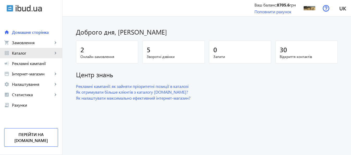
click at [19, 53] on span "Каталог" at bounding box center [32, 52] width 41 height 5
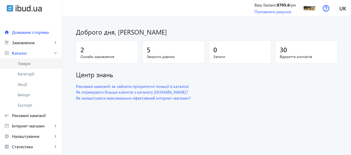
click at [30, 65] on span "Товари" at bounding box center [38, 63] width 40 height 5
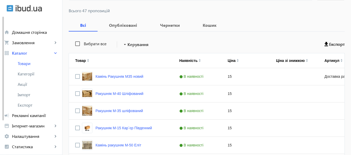
scroll to position [82, 0]
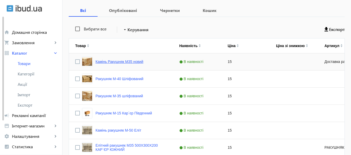
click at [114, 62] on link "Камінь Ракушняк М35 новий" at bounding box center [119, 62] width 48 height 4
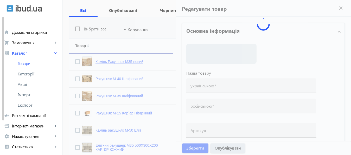
type input "Камінь Ракушняк М35 новий"
type input "Камень Ракушняк М35 новый"
type input "Доставка ракушняка по [GEOGRAPHIC_DATA]"
checkbox input "true"
type input "15"
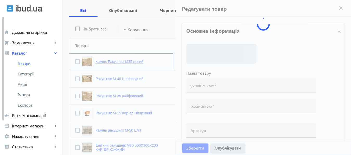
type input "1000"
type input "100000"
type input "Ракушняк Одеса, доставка ракушняка Одеська область [Кар`єр Південний]"
type input "Ракушняк Одесса, доставка ракушняка Одесская область [Карьер Южный]"
type textarea "Купити ракушняк М35 Одеса, ракушняк ціна Одеса, доставка ракушняка по Україні, …"
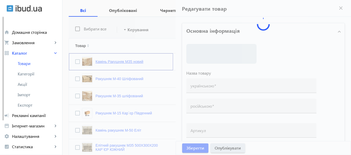
type textarea "Купить ракушняк М35 Одесса, ракушняк цена Одесса, доставка ракушняка по Украине…"
type input "Ракушняк Одеса, камінь ракушняк Миколаїв, черепашник-ракушняк купити Київ, дост…"
type input "Ракушняк Одесса, камень ракушняк Николаев, ракушечник- ракушняк купить Киев, до…"
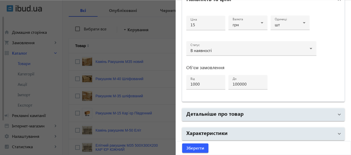
scroll to position [232, 0]
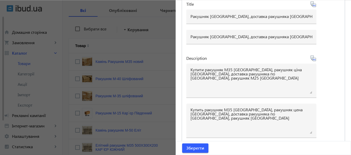
scroll to position [0, 0]
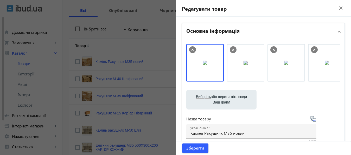
click at [337, 9] on mat-icon "close" at bounding box center [341, 8] width 8 height 8
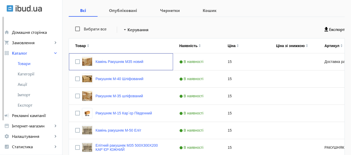
scroll to position [92, 0]
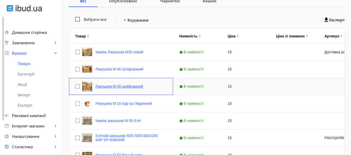
click at [109, 86] on link "Ракушняк М-35 шліфований" at bounding box center [119, 86] width 48 height 4
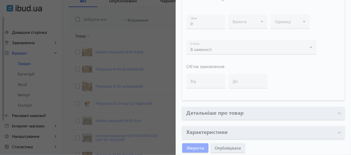
scroll to position [232, 0]
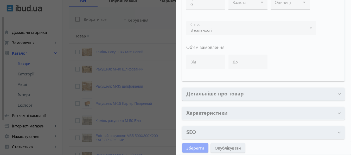
type input "Ракушняк М-35 шліфований"
type input "Ракушняк М-35 шлифованный"
checkbox input "true"
type input "15"
type input "1000"
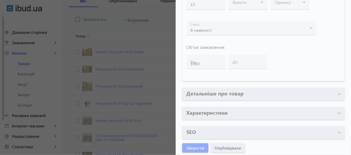
type input "2000"
type input "Ракушняк М35, камінь ракушняк М35 Одеса [Ракушняк Кар`єр Південний]"
type input "Ракушняк М35, камень ракушняк М35 Одесса [Ракушняк Карьер Южный]"
type textarea "Камінь ракушняк М35 від виробника, ракушняк блоки М35, ракушняк ціна Київ, дост…"
type textarea "Камень ракушняк М35 от производителя, ракушняк блоки М35, ракушняк цена Киев, д…"
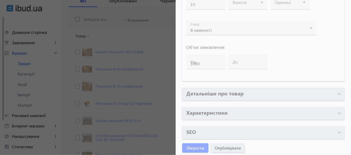
type input "Кар`єр ракушняка, ракушняк одеський кар`єр, Ракушняк Одеса, Миколаїв, Київ, дос…"
type input "Карьер ракушечника, ракушняк одесский карьер, Ракушняк Одесса, Николаев, Киев, …"
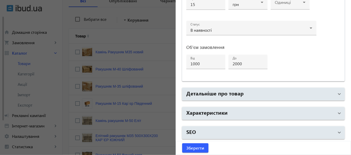
click at [217, 132] on mat-panel-title "SEO" at bounding box center [260, 132] width 148 height 9
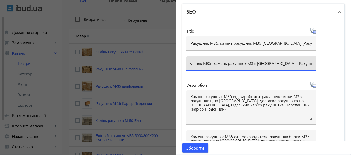
scroll to position [0, 19]
drag, startPoint x: 188, startPoint y: 63, endPoint x: 326, endPoint y: 64, distance: 138.3
click at [312, 64] on input "Ракушняк М35, камень ракушняк М35 Одесса [Ракушняк Карьер Южный]" at bounding box center [251, 63] width 122 height 5
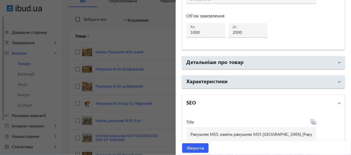
scroll to position [307, 0]
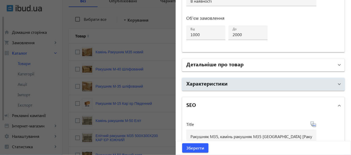
click at [242, 63] on mat-panel-title "Детальніше про товар" at bounding box center [260, 64] width 148 height 9
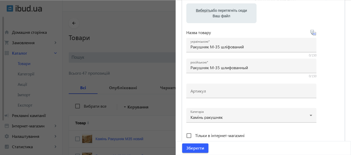
scroll to position [115, 0]
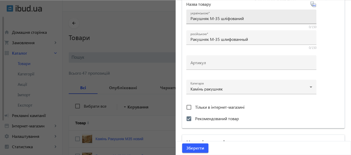
click at [221, 20] on input "Ракушняк М-35 шліфований" at bounding box center [251, 18] width 122 height 5
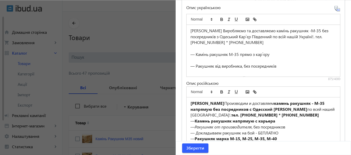
scroll to position [396, 0]
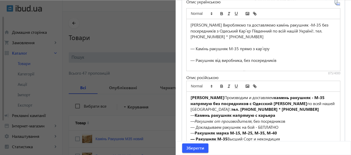
click at [190, 24] on div "Карьер Южный Виробляємо та доставляємо камінь ракушняк -М-35 без посередників з…" at bounding box center [263, 31] width 146 height 18
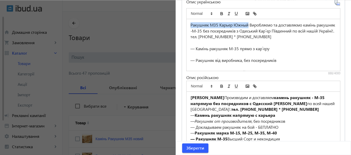
drag, startPoint x: 188, startPoint y: 24, endPoint x: 247, endPoint y: 26, distance: 59.0
click at [247, 26] on div "Ракушняк М35 Карьер Южный Виробляємо та доставляємо камінь ракушняк -М-35 без п…" at bounding box center [263, 31] width 146 height 18
click at [219, 12] on icon "bold" at bounding box center [221, 13] width 5 height 5
click at [220, 14] on icon "bold" at bounding box center [221, 14] width 2 height 1
click at [228, 15] on line "italic" at bounding box center [229, 15] width 2 height 0
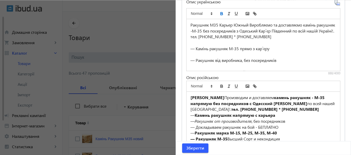
click at [219, 12] on icon "bold" at bounding box center [221, 13] width 5 height 5
click at [256, 46] on div "— Камінь ракушняк М-35 прямо з кар`єру" at bounding box center [263, 49] width 146 height 6
drag, startPoint x: 188, startPoint y: 48, endPoint x: 236, endPoint y: 48, distance: 48.1
click at [236, 48] on div "— Камінь ракушняк М-35 прямо з кар`єру" at bounding box center [263, 49] width 146 height 6
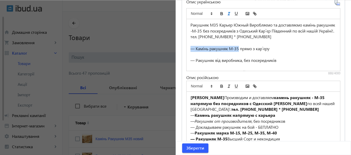
click at [226, 13] on icon "italic" at bounding box center [228, 13] width 5 height 5
click at [196, 147] on span "Зберегти" at bounding box center [195, 148] width 18 height 6
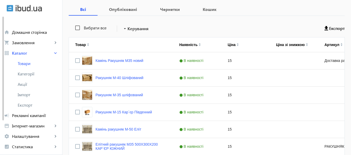
scroll to position [87, 0]
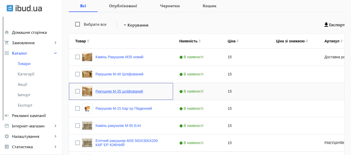
click at [124, 91] on link "Ракушняк М-35 шліфований" at bounding box center [119, 91] width 48 height 4
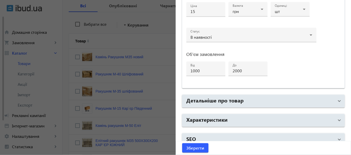
scroll to position [278, 0]
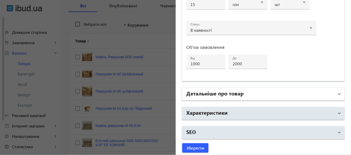
click at [270, 95] on mat-panel-title "Детальніше про товар" at bounding box center [260, 93] width 148 height 9
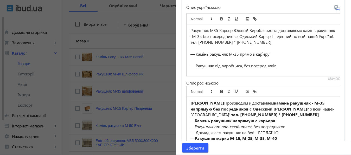
scroll to position [390, 0]
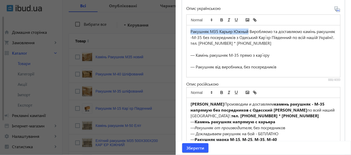
drag, startPoint x: 188, startPoint y: 31, endPoint x: 246, endPoint y: 32, distance: 57.7
click at [246, 32] on div "Ракушняк М35 Карьер Южный Виробляємо та доставляємо камінь ракушняк -М-35 без п…" at bounding box center [263, 38] width 146 height 18
click at [220, 19] on icon "bold" at bounding box center [221, 19] width 2 height 1
drag, startPoint x: 254, startPoint y: 55, endPoint x: 258, endPoint y: 55, distance: 4.2
click at [258, 55] on div "— Камінь ракушняк М-35 прямо з кар`єру" at bounding box center [263, 55] width 146 height 6
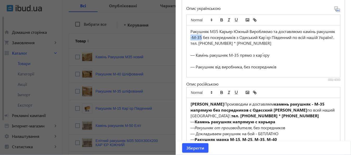
drag, startPoint x: 208, startPoint y: 38, endPoint x: 219, endPoint y: 36, distance: 11.0
click at [219, 36] on div "Ракушняк М35 Карьер Южный Виробляємо та доставляємо камінь ракушняк -М-35 без п…" at bounding box center [263, 38] width 146 height 18
click at [228, 20] on line "italic" at bounding box center [228, 20] width 1 height 3
drag, startPoint x: 194, startPoint y: 127, endPoint x: 250, endPoint y: 128, distance: 55.9
click at [250, 128] on p "— Ракушняк от производителя , без посредников" at bounding box center [263, 128] width 146 height 6
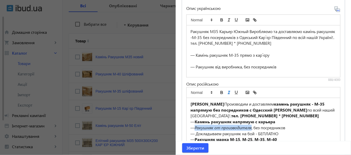
click at [226, 92] on icon "italic" at bounding box center [228, 92] width 5 height 5
drag, startPoint x: 209, startPoint y: 37, endPoint x: 218, endPoint y: 37, distance: 9.4
click at [218, 37] on div "Ракушняк М35 Карьер Южный Виробляємо та доставляємо камінь ракушняк -М-35 без п…" at bounding box center [263, 38] width 146 height 18
click at [228, 20] on line "italic" at bounding box center [228, 20] width 1 height 3
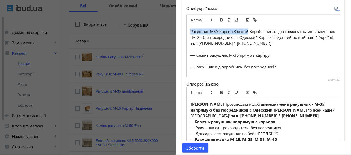
drag, startPoint x: 188, startPoint y: 31, endPoint x: 247, endPoint y: 31, distance: 58.7
click at [247, 31] on div "Ракушняк М35 Карьер Южный Виробляємо та доставляємо камінь ракушняк -М-35 без п…" at bounding box center [263, 38] width 146 height 18
click at [219, 20] on icon "bold" at bounding box center [221, 20] width 5 height 5
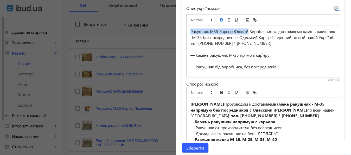
click at [219, 20] on icon "bold" at bounding box center [221, 20] width 5 height 5
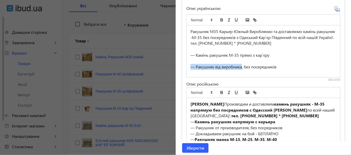
drag, startPoint x: 190, startPoint y: 67, endPoint x: 239, endPoint y: 67, distance: 49.9
click at [239, 67] on div "— Ракушняк від виробника, без посередників" at bounding box center [263, 67] width 146 height 6
click at [220, 20] on icon "bold" at bounding box center [221, 20] width 2 height 1
drag, startPoint x: 207, startPoint y: 30, endPoint x: 215, endPoint y: 31, distance: 8.3
click at [215, 31] on div "Ракушняк М35 Карьер Южный Виробляємо та доставляємо камінь ракушняк -М-35 без п…" at bounding box center [263, 38] width 146 height 18
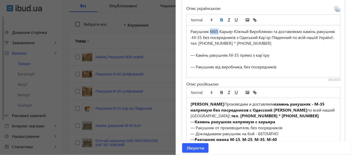
click at [220, 20] on icon "bold" at bounding box center [221, 20] width 2 height 1
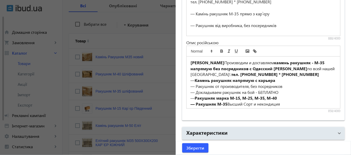
scroll to position [451, 0]
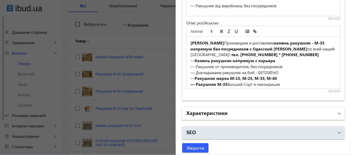
click at [233, 110] on mat-panel-title "Характеристики" at bounding box center [260, 113] width 148 height 9
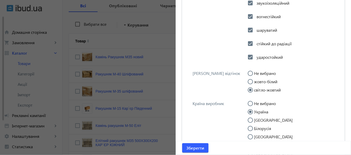
scroll to position [1412, 0]
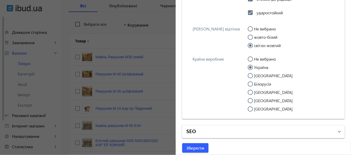
click at [200, 133] on mat-panel-title "SEO" at bounding box center [260, 131] width 148 height 9
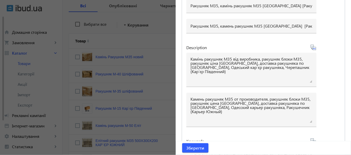
scroll to position [1573, 0]
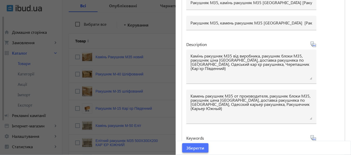
click at [197, 147] on span "Зберегти" at bounding box center [195, 148] width 18 height 6
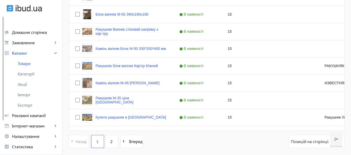
scroll to position [528, 0]
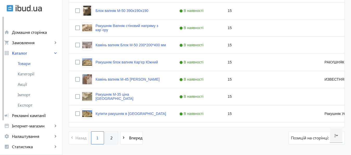
click at [110, 138] on span "2" at bounding box center [111, 138] width 2 height 6
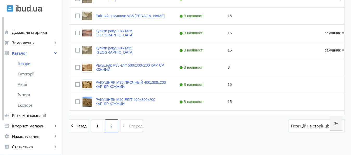
scroll to position [323, 0]
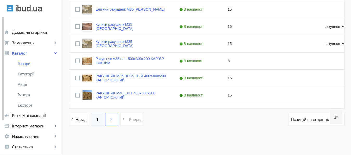
click at [91, 118] on link "1" at bounding box center [97, 119] width 13 height 13
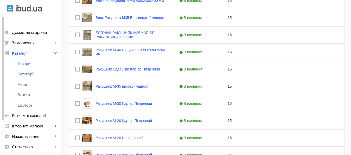
scroll to position [262, 0]
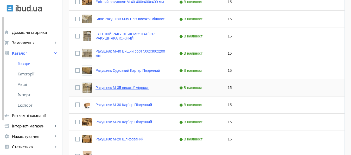
click at [132, 87] on link "Ракушняк М-35 високої міцності" at bounding box center [122, 88] width 54 height 4
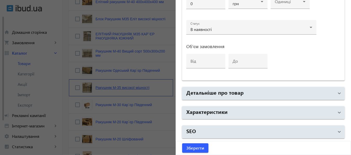
type input "Ракушняк М-35 високої міцності"
type input "Ракушняк М-35 высокой прочности"
checkbox input "true"
type input "15"
type input "❱ Купити Ракушняк М35 ❱ камінь ракушняк М35 Україна ❱ [Ракушняк М35 Кар`єр Южни…"
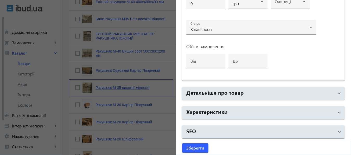
type input "Купить Ракушняк М35 ❱ камень ракушняк М35 Украина ❱ [Ракушняк М35 Карьер Южный]"
type textarea "Ракушняк М-35 (ракушечник М-35 ) 40*20*20 Україна › Стінові блоки › Ракушняк Ра…"
type textarea "Ракушняк М-35 (ракушечник М-35 ) 40*20*20 Украина › Стеновые блоки › Ракушняк Р…"
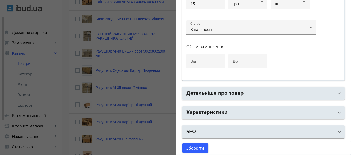
type input "C:\fakepath\КУПИТЬ РАКУШНЯК М35 (3).jpg"
drag, startPoint x: 324, startPoint y: 54, endPoint x: 198, endPoint y: 53, distance: 125.8
click at [198, 53] on body "arrow_back home Домашня сторінка shopping_cart Замовлення keyboard_arrow_right …" at bounding box center [175, 88] width 351 height 701
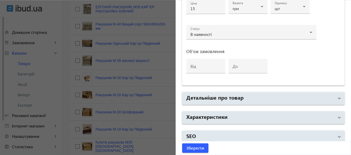
scroll to position [278, 0]
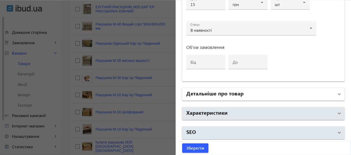
click at [222, 93] on h2 "Детальніше про товар" at bounding box center [214, 92] width 57 height 7
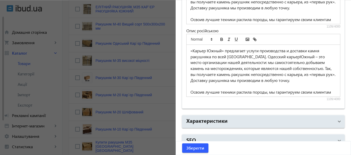
scroll to position [451, 0]
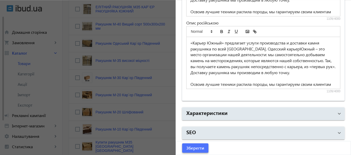
click at [197, 146] on span "Зберегти" at bounding box center [195, 148] width 18 height 6
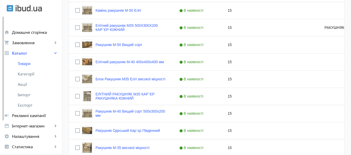
scroll to position [245, 0]
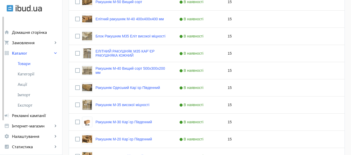
drag, startPoint x: 354, startPoint y: 23, endPoint x: 350, endPoint y: 81, distance: 57.6
click at [350, 81] on main "arrow_back Товари 47 /5000 товарів Подовжити Додати товар search filter_list Фі…" at bounding box center [206, 108] width 288 height 661
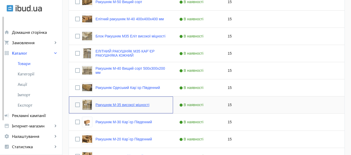
click at [124, 105] on link "Ракушняк М-35 високої міцності" at bounding box center [122, 105] width 54 height 4
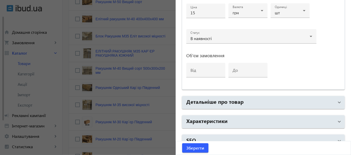
scroll to position [278, 0]
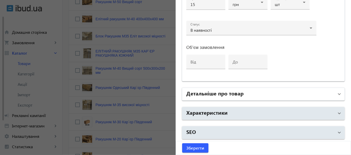
click at [225, 94] on h2 "Детальніше про товар" at bounding box center [214, 92] width 57 height 7
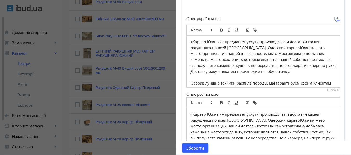
scroll to position [381, 0]
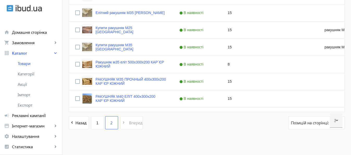
scroll to position [323, 0]
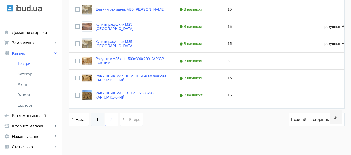
click at [94, 119] on link "1" at bounding box center [97, 119] width 13 height 13
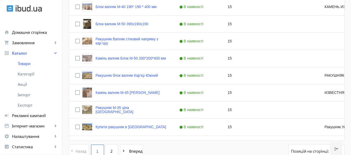
scroll to position [519, 0]
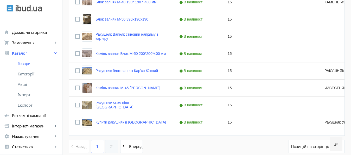
click at [110, 146] on span "2" at bounding box center [111, 146] width 2 height 6
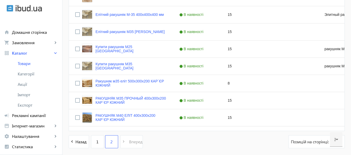
scroll to position [306, 0]
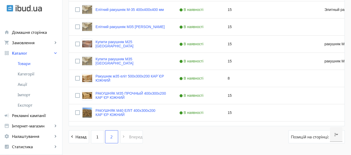
click at [127, 138] on pagination-template "navigate_before Назад 1 2 navigate_next Вперед" at bounding box center [106, 136] width 74 height 13
click at [91, 135] on link "1" at bounding box center [97, 136] width 13 height 13
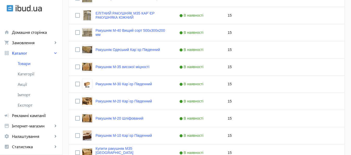
scroll to position [280, 0]
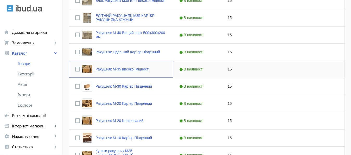
click at [111, 69] on link "Ракушняк М-35 високої міцності" at bounding box center [122, 69] width 54 height 4
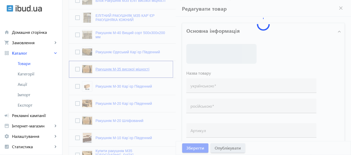
type input "Ракушняк М-35 високої міцності"
type input "Ракушняк М-35 высокой прочности"
checkbox input "true"
type input "15"
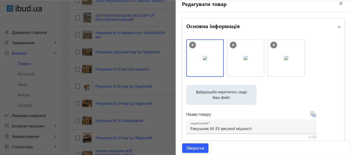
scroll to position [0, 0]
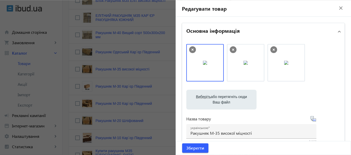
click at [220, 97] on label "Виберіть або перетягніть сюди Ваш файл" at bounding box center [221, 99] width 62 height 15
click at [220, 97] on input "Виберіть або перетягніть сюди Ваш файл" at bounding box center [221, 100] width 62 height 6
type input "C:\fakepath\РАКУШНЯК М-35.jpg"
drag, startPoint x: 319, startPoint y: 63, endPoint x: 194, endPoint y: 61, distance: 125.3
click at [194, 61] on body "arrow_back home Домашня сторінка shopping_cart Замовлення keyboard_arrow_right …" at bounding box center [175, 70] width 351 height 701
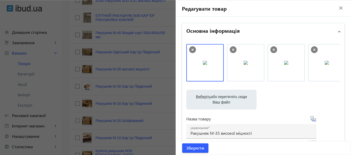
click at [232, 49] on icon at bounding box center [233, 50] width 2 height 2
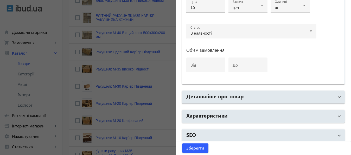
scroll to position [278, 0]
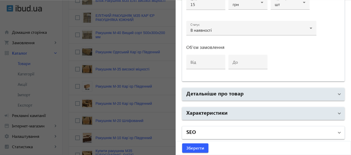
click at [233, 133] on mat-panel-title "SEO" at bounding box center [260, 132] width 148 height 9
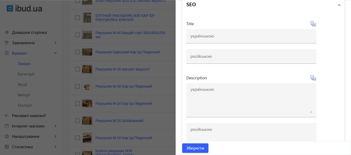
scroll to position [407, 0]
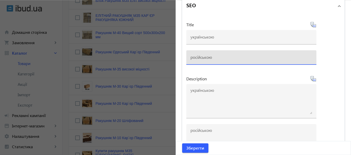
click at [201, 58] on input at bounding box center [251, 56] width 122 height 5
paste input "Ракушняк М35, камень ракушняк М35 Одесса [Ракушняк Карьер Южный]"
drag, startPoint x: 276, startPoint y: 57, endPoint x: 289, endPoint y: 57, distance: 12.2
click at [289, 57] on input "Купить Ракушняк М35, камень ракушняк М35 Одесса [Ракушняк Карьер Южный]" at bounding box center [251, 56] width 122 height 5
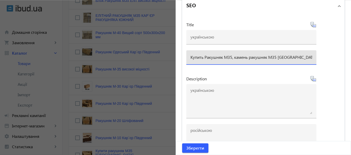
click at [231, 57] on input "Купить Ракушняк М35, камень ракушняк М35 Украина, [Ракушняк Карьер Южный]" at bounding box center [251, 56] width 122 height 5
paste input "❱ ⚡️"
click at [237, 56] on input "Купить Ракушняк М35 ❱ ⚡️камень ракушняк М35 Украина, [Ракушняк Карьер Южный]" at bounding box center [251, 56] width 122 height 5
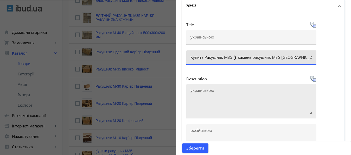
click at [240, 94] on textarea at bounding box center [251, 101] width 122 height 26
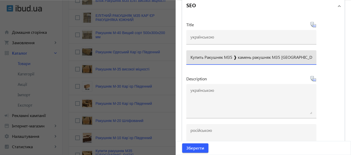
click at [232, 56] on input "Купить Ракушняк М35 ❱ камень ракушняк М35 Украина, [Ракушняк Карьер Южный]" at bounding box center [251, 56] width 122 height 5
click at [234, 57] on input "Купить Ракушняк М35 ❱ камень ракушняк М35 Украина, [Ракушняк Карьер Южный]" at bounding box center [251, 56] width 122 height 5
click at [296, 56] on input "Купить Ракушняк М35 ❱ камень ракушняк М35 Украина, [Ракушняк Карьер Южный]" at bounding box center [251, 56] width 122 height 5
paste input "❱"
click at [303, 57] on input "Купить Ракушняк М35 ❱ камень ракушняк М35 Украина ❱ [Ракушняк Карьер Южный]" at bounding box center [251, 56] width 122 height 5
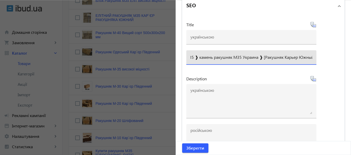
scroll to position [0, 40]
click at [279, 57] on input "Купить Ракушняк М35 ❱ камень ракушняк М35 Украина ❱ [Ракушняк Карьер Южный]" at bounding box center [251, 56] width 122 height 5
drag, startPoint x: 188, startPoint y: 57, endPoint x: 331, endPoint y: 63, distance: 142.6
click at [312, 60] on input "Купить Ракушняк М35 ❱ камень ракушняк М35 Украина ❱ [Ракушняк М35 Карьер Южный]" at bounding box center [251, 56] width 122 height 5
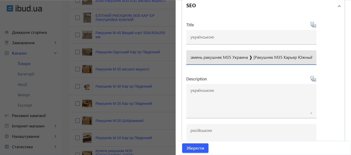
type input "Купить Ракушняк М35 ❱ камень ракушняк М35 Украина ❱ [Ракушняк М35 Карьер Южный]"
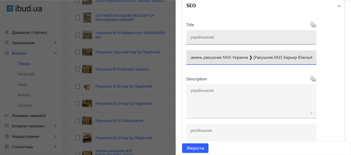
click at [215, 37] on input at bounding box center [251, 36] width 122 height 5
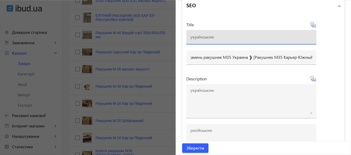
paste input "Купити Ракушняк М35 ❱ камінь ракушняк М35 Україна ❱ [Ракушняк М35 Кар'єр Южний]"
click at [249, 36] on input "Купити Ракушняк М35 ❱ камінь ракушняк М35 Україна ❱ [Ракушняк М35 Кар'єр Южний]" at bounding box center [251, 36] width 122 height 5
paste input "❱"
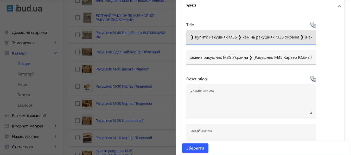
type input "❱ Купити Ракушняк М35 ❱ камінь ракушняк М35 Україна ❱ [Ракушняк М35 Кар'єр Южни…"
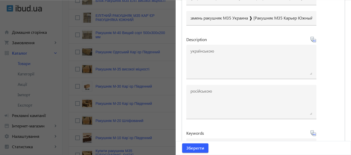
scroll to position [459, 0]
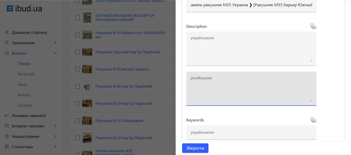
click at [213, 78] on textarea at bounding box center [251, 89] width 122 height 26
paste textarea "Ракушняк М-35 (ракушечник М-35 ) 40*20*20 Украина › Стеновые блоки › Ракушняк Р…"
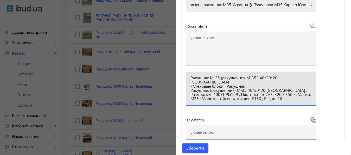
type textarea "Ракушняк М-35 (ракушечник М-35 ) 40*20*20 Украина › Стеновые блоки › Ракушняк Р…"
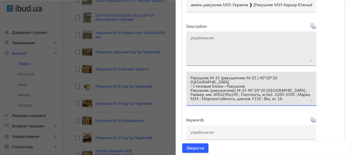
click at [210, 37] on textarea at bounding box center [251, 49] width 122 height 26
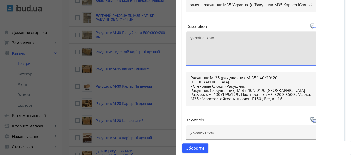
paste textarea "Ракушняк М-35 (ракушечник М-35 ) 40*20*20 Україна › Стінові блоки › Ракушняк Ра…"
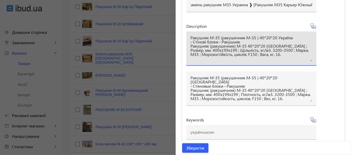
scroll to position [360, 0]
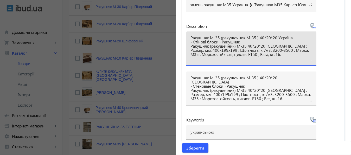
type textarea "Ракушняк М-35 (ракушечник М-35 ) 40*20*20 Україна › Стінові блоки › Ракушняк Ра…"
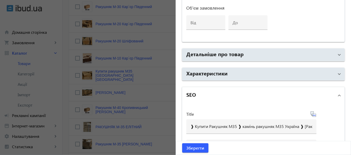
scroll to position [322, 0]
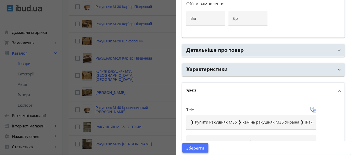
click at [194, 149] on span "Зберегти" at bounding box center [195, 148] width 18 height 6
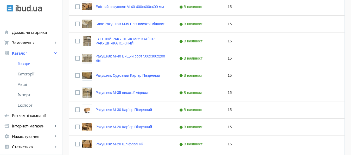
scroll to position [274, 0]
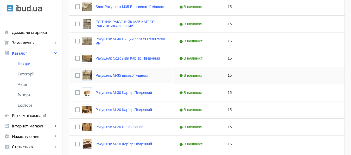
click at [122, 76] on link "Ракушняк М-35 високої міцності" at bounding box center [122, 75] width 54 height 4
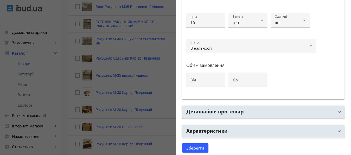
scroll to position [267, 0]
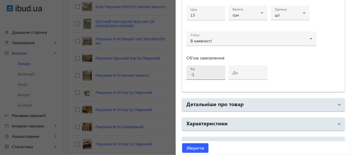
type input "-1"
click at [216, 75] on input "-1" at bounding box center [205, 73] width 31 height 5
type input "1000"
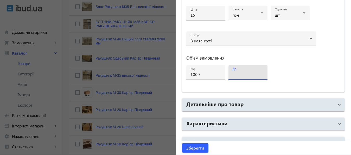
click at [236, 74] on input "до" at bounding box center [247, 73] width 31 height 5
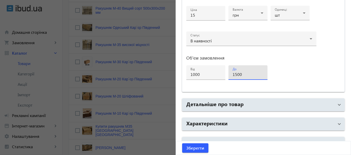
scroll to position [316, 0]
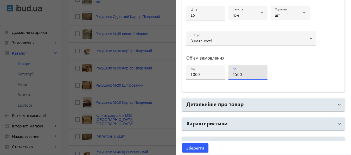
type input "1500"
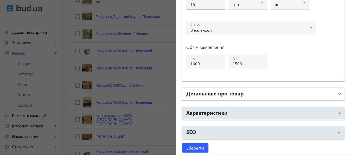
click at [326, 95] on mat-panel-title "Детальніше про товар" at bounding box center [260, 93] width 148 height 9
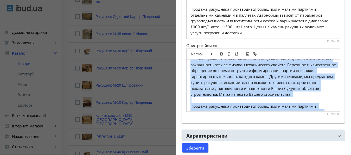
scroll to position [79, 0]
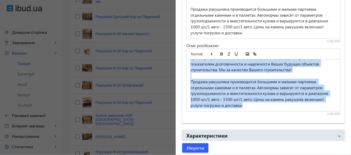
drag, startPoint x: 187, startPoint y: 64, endPoint x: 274, endPoint y: 112, distance: 99.3
click at [274, 111] on div "«Карьер Южный» предлагает услуги производства и доставки камня ракушняка по все…" at bounding box center [263, 86] width 154 height 52
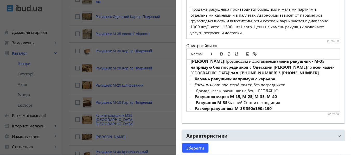
scroll to position [0, 0]
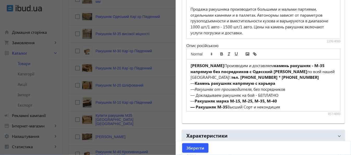
click at [190, 65] on strong "Карьер Южный" at bounding box center [207, 65] width 34 height 5
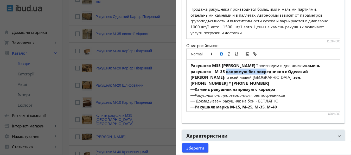
drag, startPoint x: 224, startPoint y: 70, endPoint x: 266, endPoint y: 74, distance: 42.2
click at [266, 74] on p "Ракушняк М35 Карьер Южный Производим и доставляем камень ракушняк - М-35 напрям…" at bounding box center [263, 75] width 146 height 24
click at [286, 86] on p "— Камень ракушняк напрямую с карьера" at bounding box center [263, 89] width 146 height 6
click at [198, 146] on span "Зберегти" at bounding box center [195, 148] width 18 height 6
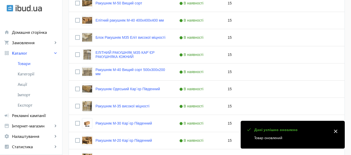
scroll to position [247, 0]
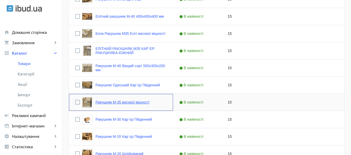
click at [127, 102] on link "Ракушняк М-35 високої міцності" at bounding box center [122, 102] width 54 height 4
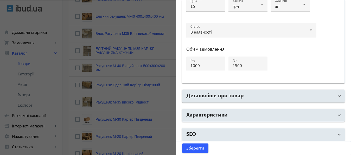
scroll to position [278, 0]
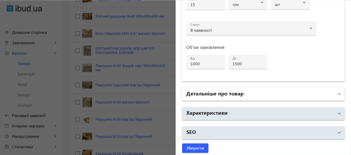
click at [285, 93] on mat-panel-title "Детальніше про товар" at bounding box center [260, 93] width 148 height 9
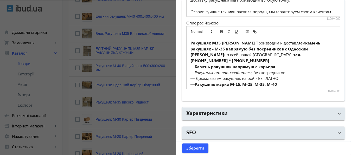
scroll to position [439, 0]
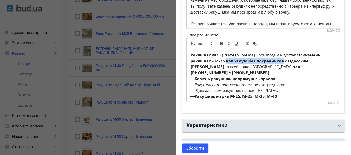
drag, startPoint x: 224, startPoint y: 61, endPoint x: 281, endPoint y: 61, distance: 56.9
click at [281, 61] on strong "камень ракушняк - М-35 напрямую без посредников с Одесский Карьер Южный" at bounding box center [255, 60] width 131 height 17
click at [219, 42] on icon "bold" at bounding box center [221, 43] width 5 height 5
click at [227, 44] on icon "italic" at bounding box center [228, 43] width 5 height 5
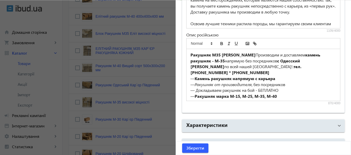
click at [298, 87] on p "— Докладываем ракушняк на бой - БЕПЛАТНО" at bounding box center [263, 90] width 146 height 6
drag, startPoint x: 224, startPoint y: 61, endPoint x: 277, endPoint y: 60, distance: 53.6
click at [277, 60] on p "Ракушняк М35 Карьер Южный Производим и доставляем камень ракушняк - М-35 напрям…" at bounding box center [263, 64] width 146 height 24
click at [299, 82] on p "— Ракушняк от производителя , без посредников" at bounding box center [263, 85] width 146 height 6
drag, startPoint x: 210, startPoint y: 55, endPoint x: 217, endPoint y: 55, distance: 7.0
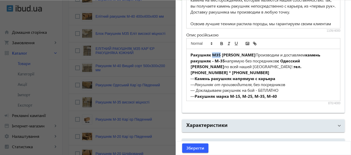
click at [217, 55] on strong "Ракушняк М35 Карьер Южный" at bounding box center [222, 54] width 65 height 5
copy strong "М35"
click at [231, 76] on strong "Камень ракушняк напрямую с карьера" at bounding box center [234, 78] width 81 height 5
paste div
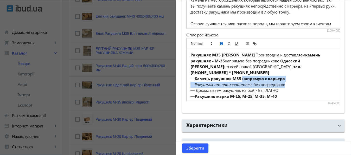
drag, startPoint x: 241, startPoint y: 72, endPoint x: 294, endPoint y: 75, distance: 52.9
click at [294, 75] on div "Ракушняк М35 Карьер Южный Производим и доставляем камень ракушняк - М-35 напрям…" at bounding box center [263, 75] width 154 height 52
click at [289, 76] on p "— Камень ракушняк М35 напрямую с карьера" at bounding box center [263, 79] width 146 height 6
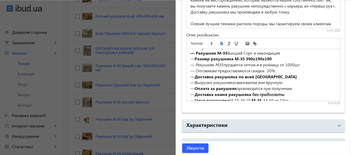
scroll to position [48, 0]
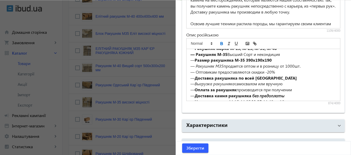
click at [213, 75] on strong "Доставка ракушняка по всей Украине" at bounding box center [245, 77] width 102 height 5
click at [235, 75] on strong "Доставка ракушняка по всей Украине" at bounding box center [245, 77] width 102 height 5
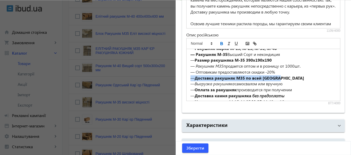
drag, startPoint x: 188, startPoint y: 71, endPoint x: 285, endPoint y: 70, distance: 96.4
click at [285, 75] on p "— Доставка ракушняк М35 по всей Украине" at bounding box center [263, 78] width 146 height 6
click at [227, 42] on icon "italic" at bounding box center [228, 43] width 5 height 5
click at [220, 42] on icon "bold" at bounding box center [221, 42] width 2 height 1
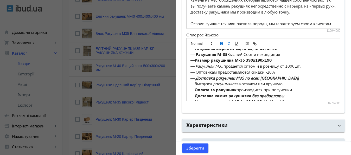
click at [300, 75] on p "— Доставка ракушняк М35 по всей Украине" at bounding box center [263, 78] width 146 height 6
drag, startPoint x: 194, startPoint y: 77, endPoint x: 287, endPoint y: 79, distance: 93.1
click at [287, 81] on p "— Выгрузка ракушняка самосвалом или вручную" at bounding box center [263, 84] width 146 height 6
click at [226, 43] on icon "italic" at bounding box center [228, 43] width 5 height 5
drag, startPoint x: 209, startPoint y: 83, endPoint x: 234, endPoint y: 83, distance: 24.4
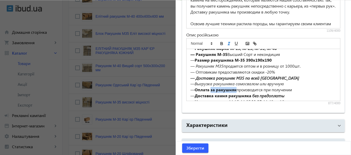
click at [234, 87] on strong "Оплата за ракушняк" at bounding box center [215, 89] width 42 height 5
click at [220, 43] on icon "bold" at bounding box center [221, 43] width 2 height 1
click at [213, 93] on strong "Доставка камня ракушняка" at bounding box center [222, 95] width 57 height 5
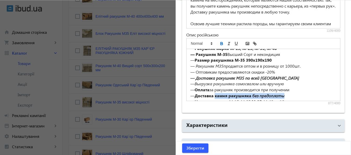
drag, startPoint x: 213, startPoint y: 89, endPoint x: 289, endPoint y: 89, distance: 75.4
click at [289, 93] on p "— Доставка камня ракушняка без предоплаты" at bounding box center [263, 96] width 146 height 6
click at [219, 43] on icon "bold" at bounding box center [221, 43] width 5 height 5
click at [317, 87] on p "— Оплата за ракушняк производится при получении" at bounding box center [263, 90] width 146 height 6
drag, startPoint x: 214, startPoint y: 89, endPoint x: 292, endPoint y: 90, distance: 78.0
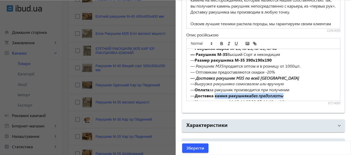
click at [292, 93] on p "— Доставка камня ракушняка без предоплаты" at bounding box center [263, 96] width 146 height 6
click at [220, 43] on icon "bold" at bounding box center [221, 43] width 2 height 1
drag, startPoint x: 205, startPoint y: 96, endPoint x: 226, endPoint y: 95, distance: 21.3
click at [226, 99] on strong "Цена ракушняка" at bounding box center [211, 101] width 35 height 5
click at [220, 43] on icon "bold" at bounding box center [221, 43] width 2 height 1
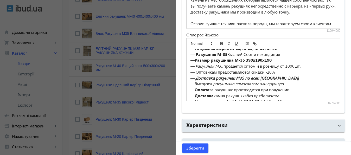
click at [226, 99] on p "— Цена ракушняка М-15, М-25, М-35 , М-40 от 10гр." at bounding box center [263, 102] width 146 height 6
click at [232, 99] on p "— Цена ракушняк М-15, М-25, М-35 , М-40 от 10гр." at bounding box center [263, 102] width 146 height 6
click at [230, 99] on p "— Цена ракушняк М-35, М-25, М-35 , М-40 от 10гр." at bounding box center [263, 102] width 146 height 6
drag, startPoint x: 225, startPoint y: 95, endPoint x: 233, endPoint y: 95, distance: 8.6
click at [233, 99] on p "— Цена ракушняк М35, М-25, М-35 , М-40 от 10гр." at bounding box center [263, 102] width 146 height 6
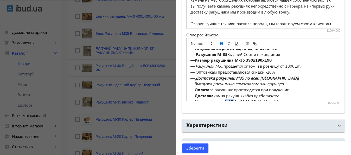
click at [219, 42] on icon "bold" at bounding box center [221, 43] width 5 height 5
click at [254, 99] on strong "М-35" at bounding box center [249, 101] width 10 height 5
click at [280, 99] on p "— Цена ракушняк М35, М-25, М-15 , М-40 от 10гр." at bounding box center [263, 102] width 146 height 6
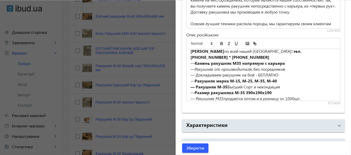
scroll to position [17, 0]
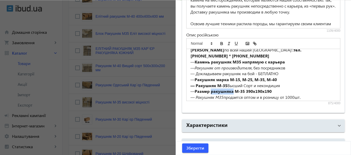
drag, startPoint x: 209, startPoint y: 85, endPoint x: 231, endPoint y: 86, distance: 21.6
click at [231, 88] on strong "Размер ракушняка М-35 390х190х190" at bounding box center [232, 90] width 77 height 5
click at [220, 42] on icon "bold" at bounding box center [221, 42] width 2 height 1
click at [242, 88] on strong "М-35 390х190х190" at bounding box center [248, 90] width 37 height 5
drag, startPoint x: 242, startPoint y: 86, endPoint x: 270, endPoint y: 86, distance: 27.8
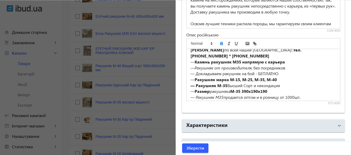
click at [270, 88] on p "— Размер ракушняка М-35 390х190х190" at bounding box center [263, 91] width 146 height 6
click at [228, 43] on line "italic" at bounding box center [228, 43] width 1 height 3
click at [220, 43] on icon "bold" at bounding box center [221, 43] width 2 height 1
click at [301, 83] on p "— Ракушняк М-35 Высший Сорт и некондиция" at bounding box center [263, 86] width 146 height 6
drag, startPoint x: 214, startPoint y: 74, endPoint x: 226, endPoint y: 74, distance: 12.0
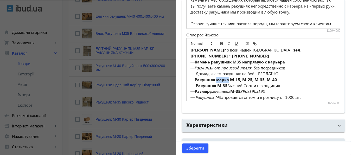
click at [226, 77] on strong "Ракушняк марка М-15, М-25, М-35, М-40" at bounding box center [235, 79] width 82 height 5
click at [194, 77] on strong "Ракушняк М-15, М-25, М-35, М-40" at bounding box center [228, 79] width 69 height 5
click at [196, 77] on strong "марка Ракушняк М-15, М-25, М-35, М-40" at bounding box center [235, 79] width 83 height 5
drag, startPoint x: 193, startPoint y: 73, endPoint x: 206, endPoint y: 74, distance: 12.2
click at [206, 77] on p "— М арка Ракушняк М-15, М-25, М-35, М-40" at bounding box center [263, 80] width 146 height 6
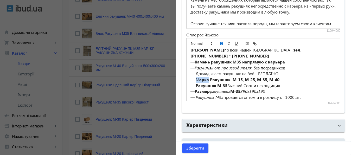
click at [220, 43] on icon "bold" at bounding box center [221, 43] width 2 height 1
click at [208, 77] on strong "Марка Ракушняк М-15, М-25, М-35, М-40" at bounding box center [235, 79] width 83 height 5
drag, startPoint x: 208, startPoint y: 72, endPoint x: 229, endPoint y: 73, distance: 21.1
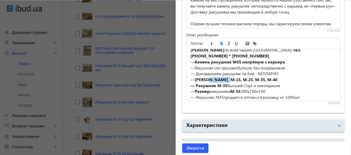
click at [229, 77] on strong "Марка Ракушняк М-15, М-25, М-35, М-40" at bounding box center [235, 79] width 83 height 5
click at [216, 77] on strong "Марка М-15, М-25, М-35, М-40" at bounding box center [232, 79] width 77 height 5
click at [243, 77] on strong "Марка М-35, М-25, М-35, М-40" at bounding box center [232, 79] width 77 height 5
drag, startPoint x: 220, startPoint y: 73, endPoint x: 263, endPoint y: 71, distance: 42.4
click at [263, 77] on p "— Марка М-35, М-25, М-30, М-40" at bounding box center [263, 80] width 146 height 6
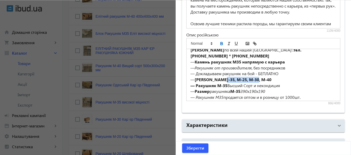
click at [220, 43] on icon "bold" at bounding box center [221, 43] width 2 height 1
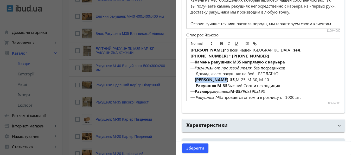
click at [288, 77] on p "— Марка М-35, М-25, М-30, М-40" at bounding box center [263, 80] width 146 height 6
drag, startPoint x: 231, startPoint y: 85, endPoint x: 241, endPoint y: 86, distance: 9.7
click at [240, 88] on strong "М-35" at bounding box center [235, 90] width 10 height 5
click at [226, 42] on icon "italic" at bounding box center [228, 43] width 5 height 5
click at [219, 44] on icon "bold" at bounding box center [221, 43] width 5 height 5
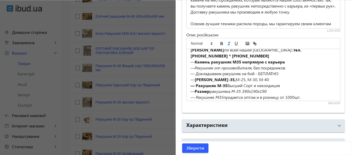
click at [297, 83] on p "— Ракушняк М-35 Высший Сорт и некондиция" at bounding box center [263, 86] width 146 height 6
click at [229, 88] on p "— Размер ракушняка М-35 390х190х190" at bounding box center [263, 91] width 146 height 6
click at [197, 149] on span "Зберегти" at bounding box center [195, 148] width 18 height 6
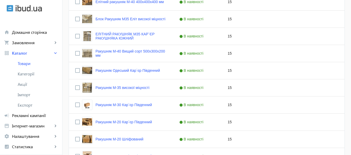
scroll to position [263, 0]
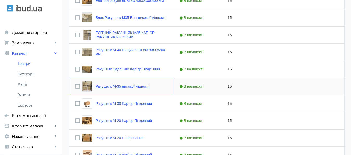
click at [114, 87] on link "Ракушняк М-35 високої міцності" at bounding box center [122, 86] width 54 height 4
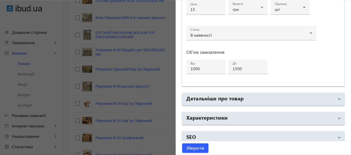
scroll to position [277, 0]
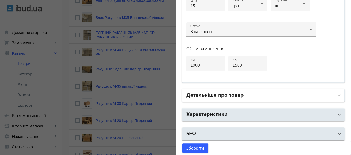
click at [225, 92] on h2 "Детальніше про товар" at bounding box center [214, 94] width 57 height 7
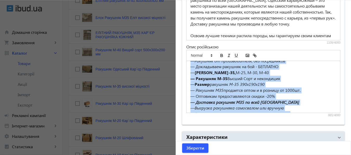
scroll to position [67, 0]
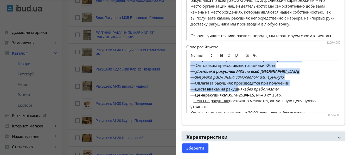
drag, startPoint x: 186, startPoint y: 65, endPoint x: 317, endPoint y: 105, distance: 136.5
click at [317, 105] on div "Ракушняк М35 Карьер Южный Производим и доставляем камень ракушняк - М-35 напрям…" at bounding box center [263, 87] width 154 height 52
copy div "Ракушняк М35 Карьер Южный Производим и доставляем камень ракушняк - М-35 напрям…"
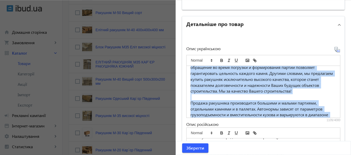
scroll to position [79, 0]
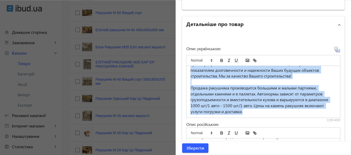
drag, startPoint x: 187, startPoint y: 70, endPoint x: 277, endPoint y: 113, distance: 100.1
click at [277, 113] on div "«Карьер Южный» предлагает услуги производства и доставки камня ракушняка по все…" at bounding box center [263, 92] width 154 height 52
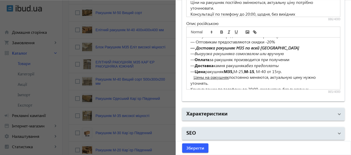
scroll to position [451, 0]
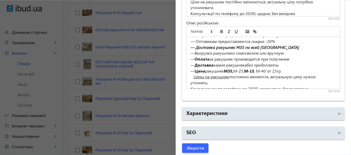
click at [194, 149] on span "Зберегти" at bounding box center [195, 148] width 18 height 6
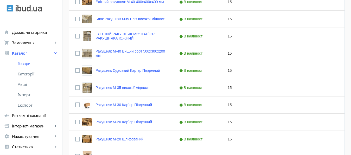
scroll to position [273, 0]
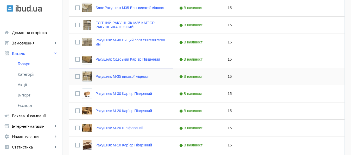
click at [127, 78] on link "Ракушняк М-35 високої міцності" at bounding box center [122, 76] width 54 height 4
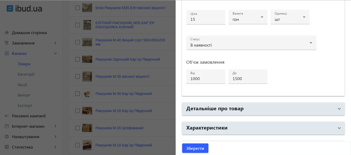
scroll to position [270, 0]
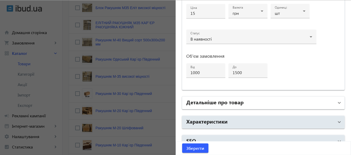
click at [237, 105] on mat-panel-title "Детальніше про товар" at bounding box center [260, 102] width 148 height 9
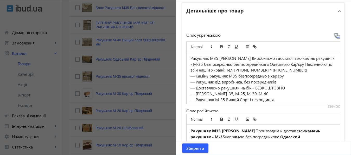
scroll to position [362, 0]
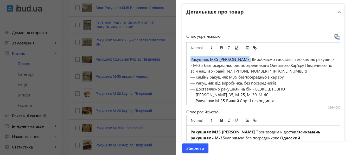
drag, startPoint x: 188, startPoint y: 59, endPoint x: 244, endPoint y: 59, distance: 55.4
click at [244, 59] on p "Ракушняк М35 Кар'єр Южний Виробляємо і доставляємо камінь ракушняк - М-35 безпо…" at bounding box center [263, 65] width 146 height 18
click at [220, 48] on icon "bold" at bounding box center [221, 48] width 2 height 1
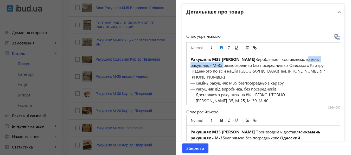
drag, startPoint x: 302, startPoint y: 58, endPoint x: 219, endPoint y: 65, distance: 83.5
click at [219, 65] on p "Ракушняк М35 Кар'єр Южний Виробляємо і доставляємо камінь ракушняк - М-35 безпо…" at bounding box center [263, 68] width 146 height 24
click at [226, 47] on icon "italic" at bounding box center [228, 47] width 5 height 5
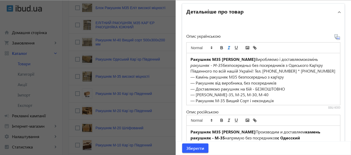
click at [308, 77] on p "— Камінь ракушняк М35 безпосередньо з кар'єру" at bounding box center [263, 77] width 146 height 6
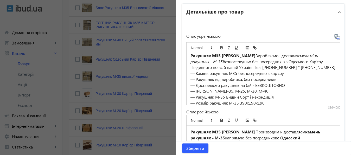
scroll to position [6, 0]
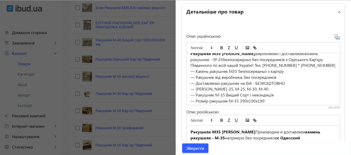
click at [254, 64] on p "Ракушняк М35 Кар'єр Южний Виробляємо і доставляємо камінь ракушняк - М-35 безпо…" at bounding box center [263, 59] width 146 height 18
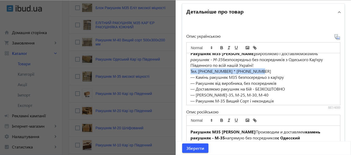
drag, startPoint x: 187, startPoint y: 71, endPoint x: 274, endPoint y: 69, distance: 86.8
click at [274, 69] on div "Ракушняк М35 Кар'єр Южний Виробляємо і доставляємо камінь ракушняк - М-35 безпо…" at bounding box center [263, 79] width 154 height 52
click at [220, 47] on icon "bold" at bounding box center [221, 46] width 2 height 1
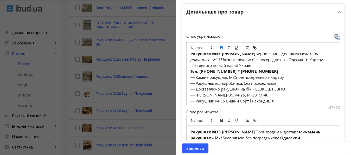
click at [253, 70] on strong "Тел. 050-087-4120 * 098-633-70-05" at bounding box center [234, 70] width 88 height 5
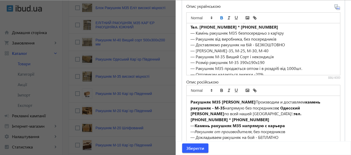
scroll to position [394, 0]
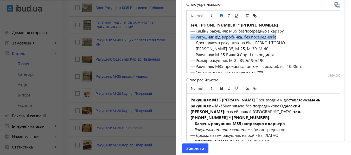
drag, startPoint x: 187, startPoint y: 36, endPoint x: 282, endPoint y: 37, distance: 95.2
click at [282, 37] on div "Ракушняк М35 Кар'єр Южний Виробляємо і доставляємо камінь ракушняк - М-35 безпо…" at bounding box center [263, 47] width 154 height 52
click at [228, 15] on line "italic" at bounding box center [228, 15] width 1 height 3
click at [190, 30] on p "— Камінь ракушняк М35 безпосередньо з кар'єру" at bounding box center [263, 31] width 146 height 6
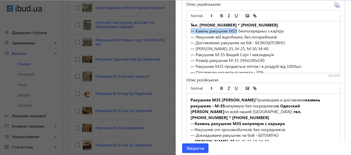
drag, startPoint x: 188, startPoint y: 30, endPoint x: 236, endPoint y: 29, distance: 47.1
click at [236, 29] on p "— Камінь ракушняк М35 безпосередньо з кар'єру" at bounding box center [263, 31] width 146 height 6
click at [220, 16] on icon "bold" at bounding box center [221, 16] width 2 height 1
click at [317, 28] on p "— Камінь ракушняк М35 безпосередньо з кар'єру" at bounding box center [263, 31] width 146 height 6
drag, startPoint x: 270, startPoint y: 31, endPoint x: 288, endPoint y: 29, distance: 17.5
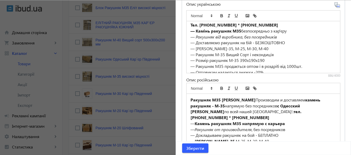
click at [288, 29] on p "— Камінь ракушняк М35 безпосередньо з кар'єру" at bounding box center [263, 31] width 146 height 6
click at [226, 15] on icon "italic" at bounding box center [228, 15] width 5 height 5
click at [292, 31] on p "— Камінь ракушняк М35 безпосередньо з кар'єру" at bounding box center [263, 31] width 146 height 6
click at [254, 132] on p "— Докладываем ракушняк на бой - БЕПЛАТНО" at bounding box center [263, 135] width 146 height 6
click at [251, 42] on p "— Доставляємо ракушняк на бій - БЕЗКОШТОВНО" at bounding box center [263, 43] width 146 height 6
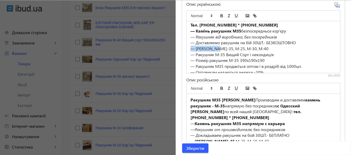
drag, startPoint x: 189, startPoint y: 48, endPoint x: 217, endPoint y: 48, distance: 27.8
click at [217, 48] on p "— Марка М-35, М-25, М-30, М-40" at bounding box center [263, 48] width 146 height 6
click at [219, 15] on icon "bold" at bounding box center [221, 15] width 5 height 5
click at [218, 54] on p "— Ракушняк М-35 Вищий Сорт і некондиція" at bounding box center [263, 54] width 146 height 6
drag, startPoint x: 212, startPoint y: 54, endPoint x: 220, endPoint y: 54, distance: 7.8
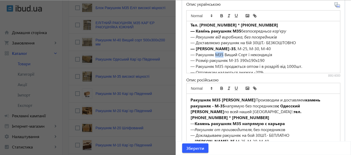
click at [220, 54] on p "— Ракушняк М35 Вищий Сорт і некондиція" at bounding box center [263, 54] width 146 height 6
click at [226, 16] on icon "italic" at bounding box center [228, 15] width 5 height 5
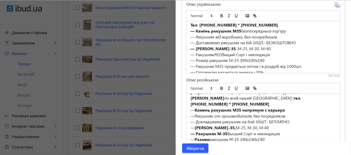
scroll to position [15, 0]
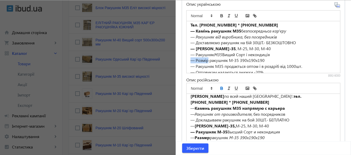
drag, startPoint x: 188, startPoint y: 60, endPoint x: 205, endPoint y: 60, distance: 16.9
click at [205, 60] on p "— Розмір ракушняк М-35 390х190х190" at bounding box center [263, 60] width 146 height 6
click at [190, 60] on p "— Розмір ракушняк М-35 390х190х190" at bounding box center [263, 60] width 146 height 6
drag, startPoint x: 189, startPoint y: 60, endPoint x: 206, endPoint y: 60, distance: 16.6
click at [206, 60] on p "— Розмір ракушняк М-35 390х190х190" at bounding box center [263, 60] width 146 height 6
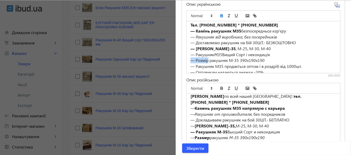
click at [220, 16] on icon "bold" at bounding box center [221, 16] width 2 height 1
drag, startPoint x: 229, startPoint y: 60, endPoint x: 269, endPoint y: 58, distance: 40.1
click at [269, 58] on p "— Розмір ракушняк М-35 390х190х190" at bounding box center [263, 60] width 146 height 6
click at [228, 17] on line "italic" at bounding box center [229, 17] width 2 height 0
click at [285, 54] on p "— Ракушняк М35 Вищий Сорт і некондиція" at bounding box center [263, 54] width 146 height 6
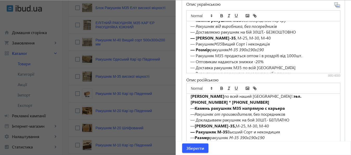
scroll to position [33, 0]
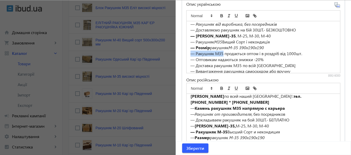
drag, startPoint x: 189, startPoint y: 54, endPoint x: 221, endPoint y: 54, distance: 31.7
click at [221, 54] on p "— Ракушняк М35 продається оптом і в роздріб від 1000шт." at bounding box center [263, 53] width 146 height 6
click at [226, 16] on icon "italic" at bounding box center [228, 15] width 5 height 5
click at [309, 49] on p "— Розмір ракушняк М-35 390х190х190" at bounding box center [263, 47] width 146 height 6
drag, startPoint x: 188, startPoint y: 67, endPoint x: 211, endPoint y: 66, distance: 22.9
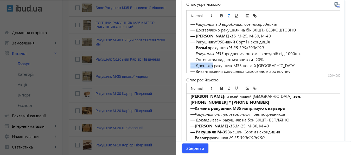
click at [211, 66] on p "— Доставка ракушняк М35 по всій Україні" at bounding box center [263, 65] width 146 height 6
click at [220, 16] on icon "bold" at bounding box center [221, 16] width 2 height 1
drag, startPoint x: 234, startPoint y: 65, endPoint x: 241, endPoint y: 65, distance: 7.3
click at [241, 65] on p "— Доставка ракушняк М35 по всій Україні" at bounding box center [263, 65] width 146 height 6
click at [226, 15] on icon "italic" at bounding box center [228, 15] width 5 height 5
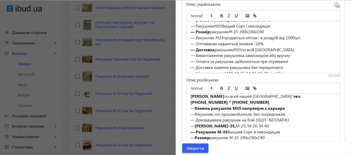
scroll to position [52, 0]
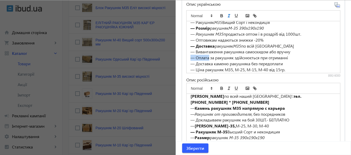
drag, startPoint x: 188, startPoint y: 57, endPoint x: 206, endPoint y: 57, distance: 17.7
click at [206, 57] on p "— Оплата за ракушняк здійснюється при отриманні" at bounding box center [263, 58] width 146 height 6
click at [219, 16] on icon "bold" at bounding box center [221, 15] width 5 height 5
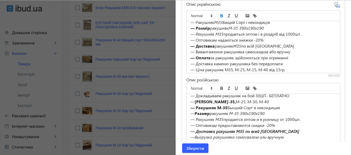
scroll to position [41, 0]
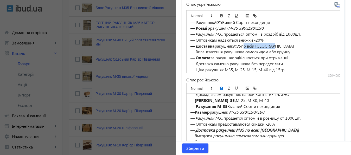
drag, startPoint x: 242, startPoint y: 45, endPoint x: 270, endPoint y: 45, distance: 28.6
click at [270, 45] on p "— Доставка ракушняк М35 по всій Україні" at bounding box center [263, 46] width 146 height 6
click at [226, 14] on icon "italic" at bounding box center [228, 15] width 5 height 5
click at [295, 43] on p "— Доставка ракушняк М35 по всій Україні" at bounding box center [263, 46] width 146 height 6
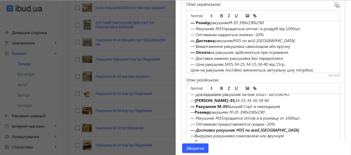
scroll to position [62, 0]
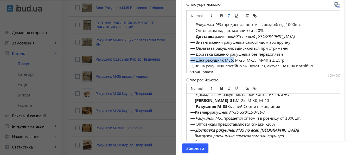
drag, startPoint x: 188, startPoint y: 58, endPoint x: 232, endPoint y: 59, distance: 43.9
click at [232, 59] on p "— Ціна ракушняк М35, М-25, М-15, М-40 від 15гр." at bounding box center [263, 60] width 146 height 6
click at [219, 15] on icon "bold" at bounding box center [221, 15] width 5 height 5
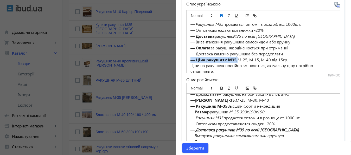
scroll to position [414, 0]
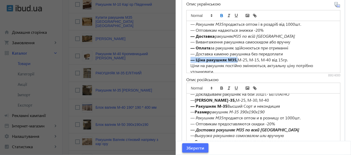
click at [196, 146] on span "Зберегти" at bounding box center [195, 148] width 18 height 6
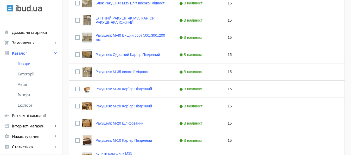
scroll to position [269, 0]
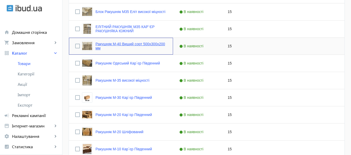
click at [136, 43] on link "Ракушняк М-40 Вищий сорт 500х300x200 мм" at bounding box center [130, 46] width 71 height 8
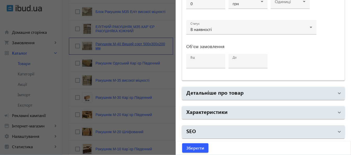
type input "Ракушняк М-40 Вищий сорт 500х300x200 мм"
type input "Ракушняк М-40 Высший Сорт 500х300x200 мм"
checkbox input "true"
type input "15"
type input "1000"
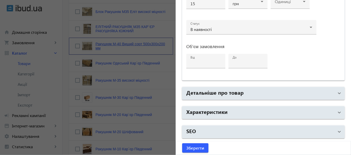
type input "1500"
type input "C:\fakepath\КУПИТЬ РАКУШНЯК М35 (2).jpg"
drag, startPoint x: 319, startPoint y: 56, endPoint x: 241, endPoint y: 58, distance: 78.8
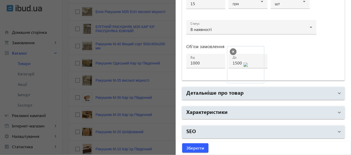
click at [241, 58] on body "arrow_back home Домашня сторінка shopping_cart Замовлення keyboard_arrow_right …" at bounding box center [175, 81] width 351 height 701
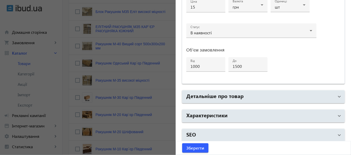
scroll to position [277, 0]
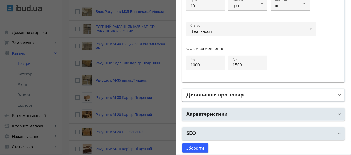
click at [239, 94] on h2 "Детальніше про товар" at bounding box center [214, 93] width 57 height 7
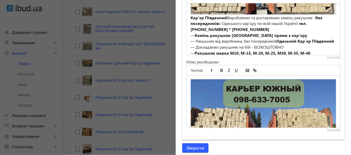
scroll to position [67, 0]
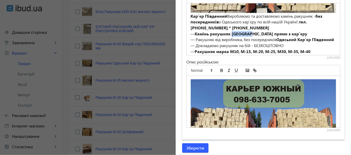
drag, startPoint x: 231, startPoint y: 30, endPoint x: 251, endPoint y: 32, distance: 20.6
click at [251, 32] on strong "Камінь ракушняк Миколаев область прямо з кар`єру" at bounding box center [250, 33] width 113 height 5
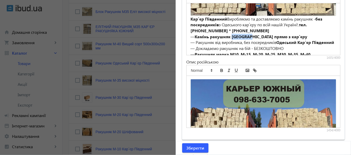
scroll to position [63, 0]
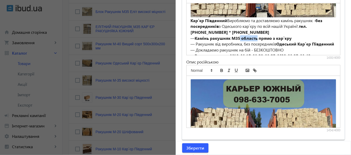
drag, startPoint x: 239, startPoint y: 35, endPoint x: 255, endPoint y: 36, distance: 15.9
click at [255, 36] on strong "Камінь ракушняк М35 область прямо з кар`єру" at bounding box center [242, 37] width 97 height 5
drag, startPoint x: 229, startPoint y: 34, endPoint x: 238, endPoint y: 35, distance: 8.9
click at [238, 35] on strong "Камінь ракушняк М35 прямо з кар`єру" at bounding box center [234, 37] width 80 height 5
copy strong "М35"
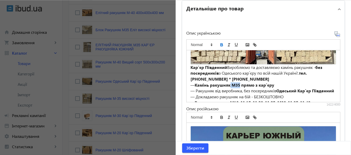
scroll to position [363, 0]
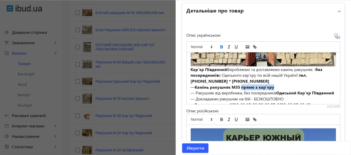
drag, startPoint x: 240, startPoint y: 84, endPoint x: 283, endPoint y: 84, distance: 42.9
click at [283, 84] on p "— Камінь ракушняк М35 прямо з кар`єру" at bounding box center [263, 87] width 146 height 6
click at [219, 45] on icon "bold" at bounding box center [221, 46] width 5 height 5
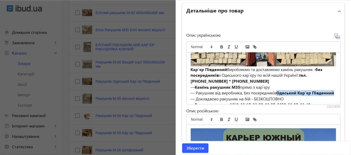
drag, startPoint x: 277, startPoint y: 89, endPoint x: 281, endPoint y: 93, distance: 5.7
click at [281, 93] on p "— Ракушняк від виробника, без посередників Одеський Кар`єр Південний" at bounding box center [263, 93] width 146 height 6
click at [227, 45] on icon "italic" at bounding box center [228, 46] width 5 height 5
click at [220, 45] on icon "bold" at bounding box center [221, 46] width 5 height 5
click at [321, 90] on p "— Ракушняк від виробника, без посередників Одеський Кар`єр Південний" at bounding box center [263, 93] width 146 height 6
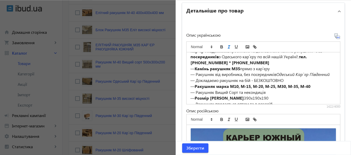
scroll to position [87, 0]
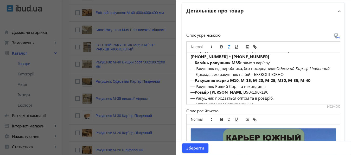
click at [251, 77] on p "— Докладаємо ракушняк на бій - БЕЗКОШТОВНО" at bounding box center [263, 74] width 146 height 6
click at [236, 83] on strong "Ракушняк марка М10, М-15, М-20, М-25, М30, М-35, М-40" at bounding box center [252, 79] width 116 height 5
click at [247, 83] on strong "Ракушняк марка М35, М-15, М-20, М-25, М30, М-35, М-40" at bounding box center [252, 79] width 116 height 5
click at [261, 83] on strong "Ракушняк марка М35, М-25, М-20, М-25, М30, М-35, М-40" at bounding box center [252, 79] width 116 height 5
click at [272, 82] on strong "Ракушняк марка М35, М-25, М-30, М-25, М30, М-35, М-40" at bounding box center [252, 79] width 116 height 5
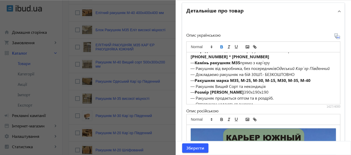
click at [284, 83] on strong "Ракушняк марка М35, М-25, М-30, М-15, М30, М-35, М-40" at bounding box center [252, 79] width 116 height 5
click at [296, 83] on strong "Ракушняк марка М35, М-25, М-30, М-15, М20, М-35, М-40" at bounding box center [252, 79] width 116 height 5
click at [299, 83] on strong "Ракушняк марка М35, М-25, М-30, М-15, М20, М-15, М-40" at bounding box center [252, 79] width 116 height 5
drag, startPoint x: 209, startPoint y: 95, endPoint x: 231, endPoint y: 96, distance: 21.9
click at [231, 95] on p "— Розмір ракушняка 390х190х190" at bounding box center [263, 92] width 146 height 6
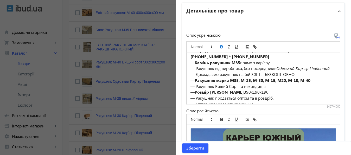
click at [232, 94] on p "— Розмір ракушняка 390х190х190" at bounding box center [263, 92] width 146 height 6
drag, startPoint x: 209, startPoint y: 94, endPoint x: 231, endPoint y: 94, distance: 21.8
click at [231, 94] on p "— Розмір ракушняка М35 390х190х190" at bounding box center [263, 92] width 146 height 6
click at [219, 46] on icon "bold" at bounding box center [221, 46] width 5 height 5
click at [290, 93] on p "— Розмір ракушняка М35 390х190х190" at bounding box center [263, 92] width 146 height 6
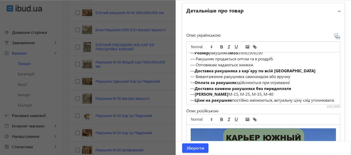
scroll to position [131, 0]
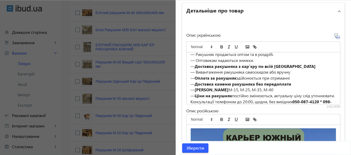
drag, startPoint x: 209, startPoint y: 81, endPoint x: 234, endPoint y: 81, distance: 25.7
click at [234, 81] on strong "Оплата за ракушняк" at bounding box center [215, 77] width 42 height 5
click at [220, 45] on icon "bold" at bounding box center [221, 45] width 2 height 1
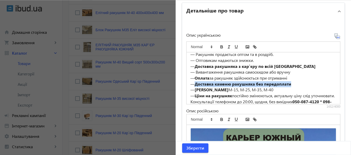
drag, startPoint x: 193, startPoint y: 87, endPoint x: 293, endPoint y: 85, distance: 99.3
click at [293, 85] on p "— Доставка каменю ракушняка без передоплати" at bounding box center [263, 84] width 146 height 6
click at [219, 45] on icon "bold" at bounding box center [221, 46] width 5 height 5
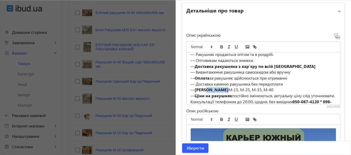
drag, startPoint x: 204, startPoint y: 92, endPoint x: 227, endPoint y: 93, distance: 22.6
click at [227, 93] on p "— Ціна ракушняка М-15, М-25, М-35, М-40" at bounding box center [263, 90] width 146 height 6
click at [226, 47] on icon "italic" at bounding box center [228, 46] width 5 height 5
click at [219, 47] on icon "bold" at bounding box center [221, 46] width 5 height 5
click at [303, 85] on p "— Доставка каменю ракушняка без передоплати" at bounding box center [263, 84] width 146 height 6
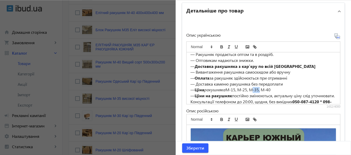
drag, startPoint x: 249, startPoint y: 92, endPoint x: 259, endPoint y: 92, distance: 9.9
click at [259, 92] on p "— Ціна ракушняка М-15, М-25, М-35, М-40" at bounding box center [263, 90] width 146 height 6
click at [228, 46] on line "italic" at bounding box center [228, 46] width 1 height 3
click at [314, 72] on p "— Вивантаження ракушняка самоскидом або вручну" at bounding box center [263, 72] width 146 height 6
drag, startPoint x: 193, startPoint y: 99, endPoint x: 230, endPoint y: 99, distance: 37.2
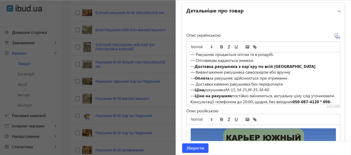
click at [230, 99] on p "— Ціни на ракушняк постійно змінюються, актуальну ціну слід уточнювати." at bounding box center [263, 96] width 146 height 6
click at [228, 45] on line "italic" at bounding box center [228, 46] width 1 height 3
click at [220, 47] on icon "bold" at bounding box center [221, 47] width 2 height 1
click at [305, 73] on p "— Вивантаження ракушняка самоскидом або вручну" at bounding box center [263, 72] width 146 height 6
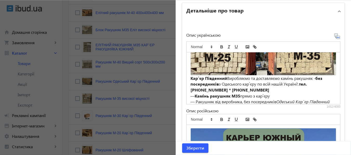
scroll to position [56, 0]
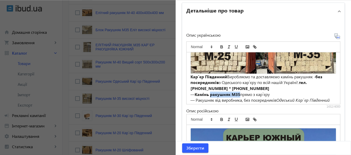
drag, startPoint x: 208, startPoint y: 91, endPoint x: 239, endPoint y: 92, distance: 30.4
click at [239, 92] on strong "Камінь ракушняк М35" at bounding box center [216, 94] width 45 height 5
copy strong "ракушняк М35"
click at [187, 72] on div "Кар`єр Південний Виробляємо та доставляємо камінь ракушняк - без посередників з…" at bounding box center [263, 78] width 154 height 52
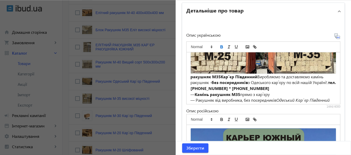
click at [190, 74] on strong "ракушняк М35Кар`єр Південний" at bounding box center [223, 76] width 67 height 5
click at [218, 74] on strong "Ракушняк М35Кар`єр Південний" at bounding box center [223, 76] width 67 height 5
click at [204, 85] on p "Ракушняк М35 Кар`єр Південний Виробляємо та доставляємо камінь ракушняк - без п…" at bounding box center [263, 83] width 146 height 18
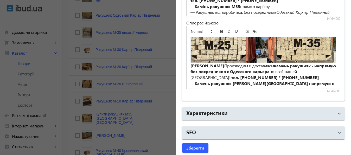
scroll to position [57, 0]
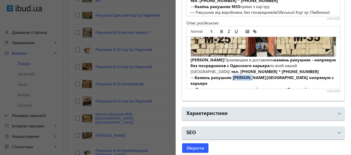
drag, startPoint x: 231, startPoint y: 74, endPoint x: 250, endPoint y: 74, distance: 18.5
click at [250, 75] on strong "Камень ракушняк Николаев область напрямую с карьера" at bounding box center [262, 80] width 144 height 11
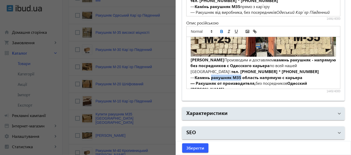
drag, startPoint x: 210, startPoint y: 74, endPoint x: 239, endPoint y: 73, distance: 28.6
click at [239, 75] on strong "Камень ракушняк М35 область напрямую с карьера" at bounding box center [248, 77] width 108 height 5
copy strong "ракушняк М35"
click at [190, 57] on strong "Карьер Южный" at bounding box center [207, 59] width 34 height 5
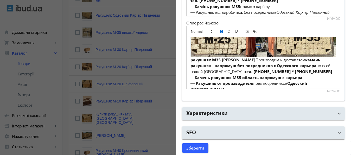
click at [211, 63] on strong "камень ракушняк - напрямую без посредников с Одесского карьера" at bounding box center [255, 62] width 131 height 11
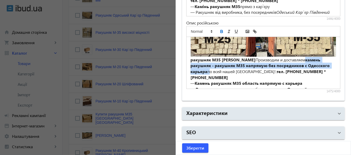
drag, startPoint x: 305, startPoint y: 55, endPoint x: 205, endPoint y: 67, distance: 100.4
click at [205, 67] on p "ракушняк М35 Карьер Южный Производим и доставляем камень ракушняк - ракушняк М3…" at bounding box center [263, 69] width 146 height 24
click at [219, 29] on icon "bold" at bounding box center [221, 31] width 5 height 5
click at [212, 62] on strong "камень ракушняк - ракушняк М35 напрямую без посредников с Одесского карьера" at bounding box center [260, 65] width 140 height 17
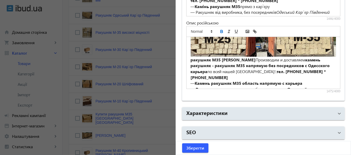
drag, startPoint x: 305, startPoint y: 55, endPoint x: 204, endPoint y: 67, distance: 101.6
click at [204, 67] on p "ракушняк М35 Карьер Южный Производим и доставляем камень ракушняк - ракушняк М3…" at bounding box center [263, 69] width 146 height 24
click at [220, 30] on icon "bold" at bounding box center [221, 30] width 2 height 1
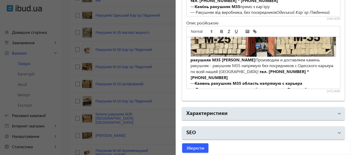
click at [330, 55] on div "ракушняк М35 Карьер Южный Производим и доставляем камень ракушняк - ракушняк М3…" at bounding box center [263, 63] width 154 height 52
drag, startPoint x: 231, startPoint y: 62, endPoint x: 239, endPoint y: 61, distance: 7.8
click at [239, 61] on p "ракушняк М35 Карьер Южный Производим и доставляем камень ракушняк - ракушняк М3…" at bounding box center [263, 69] width 146 height 24
click at [226, 32] on icon "italic" at bounding box center [228, 31] width 5 height 5
drag, startPoint x: 304, startPoint y: 56, endPoint x: 326, endPoint y: 57, distance: 21.8
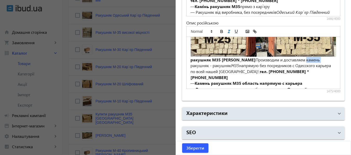
click at [326, 57] on p "ракушняк М35 Карьер Южный Производим и доставляем камень ракушняк - ракушняк М3…" at bounding box center [263, 69] width 146 height 24
click at [226, 31] on icon "italic" at bounding box center [228, 31] width 5 height 5
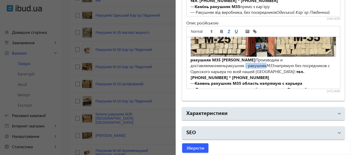
drag, startPoint x: 208, startPoint y: 63, endPoint x: 228, endPoint y: 62, distance: 20.3
click at [228, 62] on p "ракушняк М35 Карьер Южный Производим и доставляем камень ракушняк - ракушняк М3…" at bounding box center [263, 69] width 146 height 24
click at [226, 30] on icon "italic" at bounding box center [228, 31] width 5 height 5
drag, startPoint x: 242, startPoint y: 74, endPoint x: 257, endPoint y: 73, distance: 14.8
click at [257, 80] on strong "Камень ракушняк М35 область напрямую с карьера" at bounding box center [248, 82] width 108 height 5
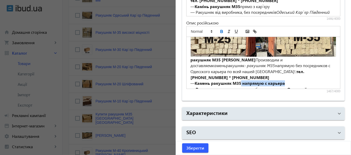
drag, startPoint x: 240, startPoint y: 74, endPoint x: 293, endPoint y: 73, distance: 52.8
click at [293, 80] on p "— Камень ракушняк М35 напрямую с карьера" at bounding box center [263, 83] width 146 height 6
click at [220, 31] on icon "bold" at bounding box center [221, 31] width 2 height 1
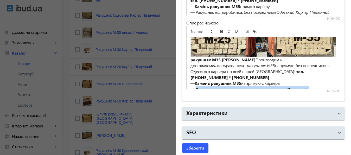
drag, startPoint x: 194, startPoint y: 80, endPoint x: 207, endPoint y: 84, distance: 14.1
click at [207, 86] on p "— Ракушняк от производителя, без посредников Одесский Карьер Южный" at bounding box center [263, 92] width 146 height 12
click at [220, 30] on icon "bold" at bounding box center [221, 30] width 2 height 1
click at [323, 86] on p "— Ракушняк от производителя, без посредников Одесский Карьер Южный" at bounding box center [263, 89] width 146 height 6
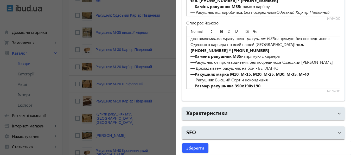
scroll to position [86, 0]
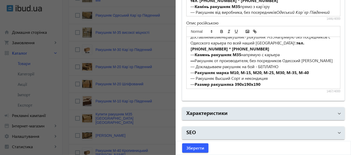
click at [255, 64] on p "— Докладываем ракушняк на бой - БЕПЛАТНО" at bounding box center [263, 67] width 146 height 6
click at [194, 70] on strong "Ракушняк марка М10, М-15, М20, М-25, М30, М-35, М-40" at bounding box center [251, 72] width 114 height 5
drag, startPoint x: 193, startPoint y: 68, endPoint x: 223, endPoint y: 68, distance: 30.2
click at [223, 70] on p "— Блок Ракушняк марка М10, М-15, М20, М-25, М30, М-35, М-40" at bounding box center [263, 73] width 146 height 6
click at [220, 31] on icon "bold" at bounding box center [221, 31] width 2 height 1
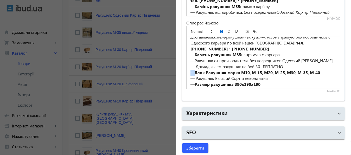
click at [220, 31] on icon "bold" at bounding box center [221, 31] width 2 height 1
click at [226, 70] on strong "Блок Ракушняк марка М10, М-15, М20, М-25, М30, М-35, М-40" at bounding box center [256, 72] width 125 height 5
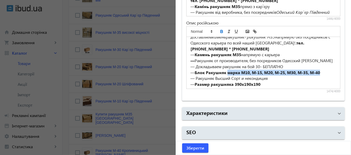
drag, startPoint x: 226, startPoint y: 69, endPoint x: 323, endPoint y: 68, distance: 96.7
click at [323, 70] on p "— Блок Ракушняк марка М10, М-15, М20, М-25, М30, М-35, М-40" at bounding box center [263, 73] width 146 height 6
click at [220, 31] on icon "bold" at bounding box center [221, 31] width 2 height 1
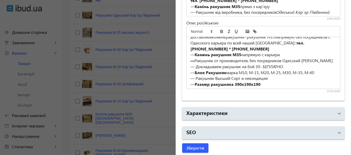
click at [264, 70] on p "— Блок Ракушняк марка М10, М-15, М20, М-25, М30, М-35, М-40" at bounding box center [263, 73] width 146 height 6
drag, startPoint x: 272, startPoint y: 69, endPoint x: 282, endPoint y: 69, distance: 9.9
click at [282, 70] on p "— Блок Ракушняк марка М10, М-15, М20, М-25, М30, М-35, М-40" at bounding box center [263, 73] width 146 height 6
click at [228, 30] on line "italic" at bounding box center [228, 31] width 1 height 3
drag, startPoint x: 293, startPoint y: 68, endPoint x: 303, endPoint y: 69, distance: 9.9
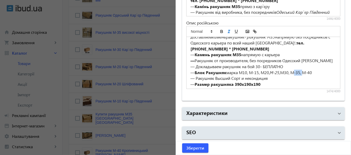
click at [303, 70] on p "— Блок Ракушняк марка М10, М-15, М20, М-25, М30, М-35, М-40" at bounding box center [263, 73] width 146 height 6
click at [226, 30] on icon "italic" at bounding box center [228, 31] width 5 height 5
click at [295, 81] on p "— Размер ракушняка 390х190х190" at bounding box center [263, 84] width 146 height 6
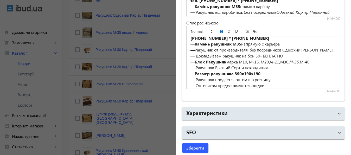
scroll to position [99, 0]
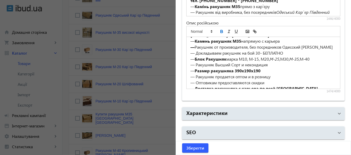
click at [233, 68] on strong "Размер ракушняка 390х190х190" at bounding box center [227, 70] width 66 height 5
drag, startPoint x: 233, startPoint y: 67, endPoint x: 254, endPoint y: 68, distance: 20.6
click at [254, 68] on strong "Размер ракушняка ракушняк М35 390х190х190" at bounding box center [242, 70] width 97 height 5
drag, startPoint x: 209, startPoint y: 67, endPoint x: 276, endPoint y: 66, distance: 66.3
click at [276, 68] on p "— Размер ракушняка М35 390х190х190" at bounding box center [263, 71] width 146 height 6
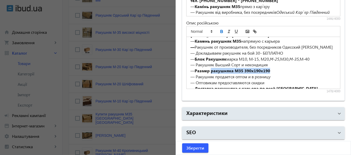
click at [220, 31] on icon "bold" at bounding box center [221, 31] width 5 height 5
click at [291, 62] on p "— Ракушняк Высший Сорт и некондиция" at bounding box center [263, 65] width 146 height 6
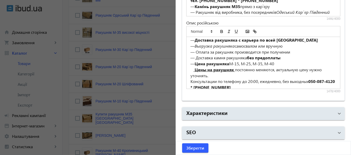
scroll to position [149, 0]
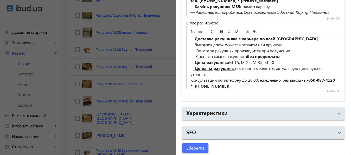
click at [194, 148] on span "Зберегти" at bounding box center [195, 148] width 18 height 6
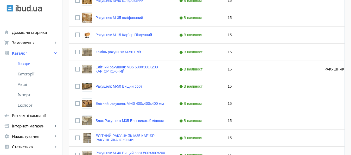
scroll to position [0, 0]
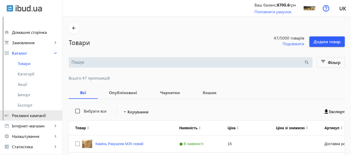
click at [25, 115] on span "Рекламні кампанії" at bounding box center [35, 115] width 46 height 5
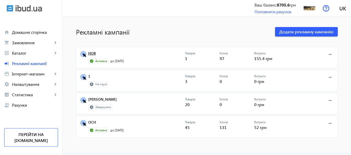
click at [88, 53] on link "НОВ" at bounding box center [136, 54] width 97 height 7
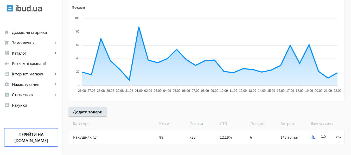
scroll to position [96, 0]
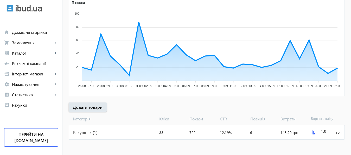
click at [311, 134] on img at bounding box center [312, 132] width 4 height 4
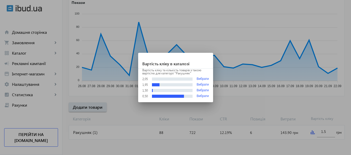
scroll to position [0, 0]
click at [325, 131] on div at bounding box center [175, 77] width 351 height 155
click at [325, 131] on input "1.5" at bounding box center [326, 131] width 10 height 5
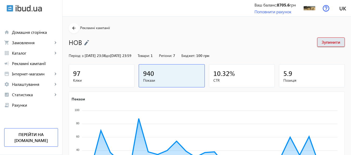
scroll to position [96, 0]
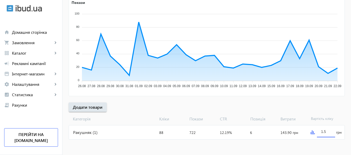
click at [325, 131] on input "1.5" at bounding box center [326, 131] width 10 height 5
type input "2"
click at [326, 144] on mat-sidenav-content "arrow_back Рекламні кампанії НОВ Зупинити Період: з 14.05.2025 23:38 до 31.01.2…" at bounding box center [206, 37] width 288 height 235
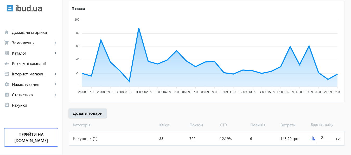
scroll to position [96, 0]
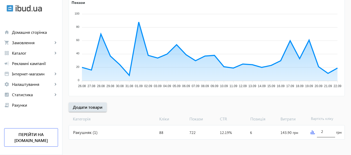
click at [326, 131] on input "2" at bounding box center [326, 131] width 10 height 5
click at [325, 142] on mat-sidenav-content "arrow_back Рекламні кампанії НОВ Зупинити Період: з [DATE] 23:38 до [DATE] 23:5…" at bounding box center [206, 37] width 288 height 235
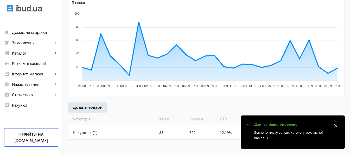
click at [216, 144] on mat-sidenav-content "arrow_back Рекламні кампанії НОВ Зупинити Період: з [DATE] 23:38 до [DATE] 23:5…" at bounding box center [206, 37] width 288 height 235
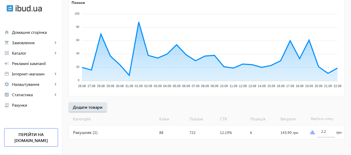
scroll to position [90, 0]
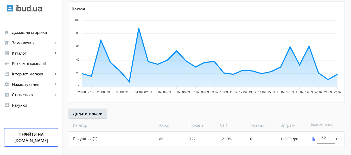
click at [311, 138] on img at bounding box center [312, 138] width 4 height 4
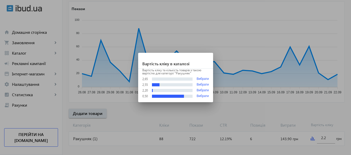
scroll to position [0, 0]
click at [328, 137] on div at bounding box center [175, 77] width 351 height 155
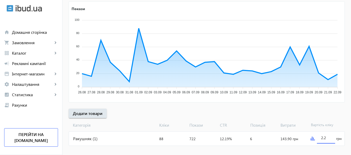
click at [328, 137] on input "2.2" at bounding box center [326, 137] width 10 height 5
click at [325, 150] on mat-sidenav-content "arrow_back Рекламні кампанії НОВ Зупинити Період: з [DATE] 23:38 до [DATE] 23:5…" at bounding box center [206, 43] width 288 height 235
click at [328, 138] on input "2.7" at bounding box center [326, 137] width 10 height 5
type input "2.8"
click at [326, 149] on mat-sidenav-content "arrow_back Рекламні кампанії НОВ Зупинити Період: з [DATE] 23:38 до [DATE] 23:5…" at bounding box center [206, 43] width 288 height 235
